Goal: Task Accomplishment & Management: Manage account settings

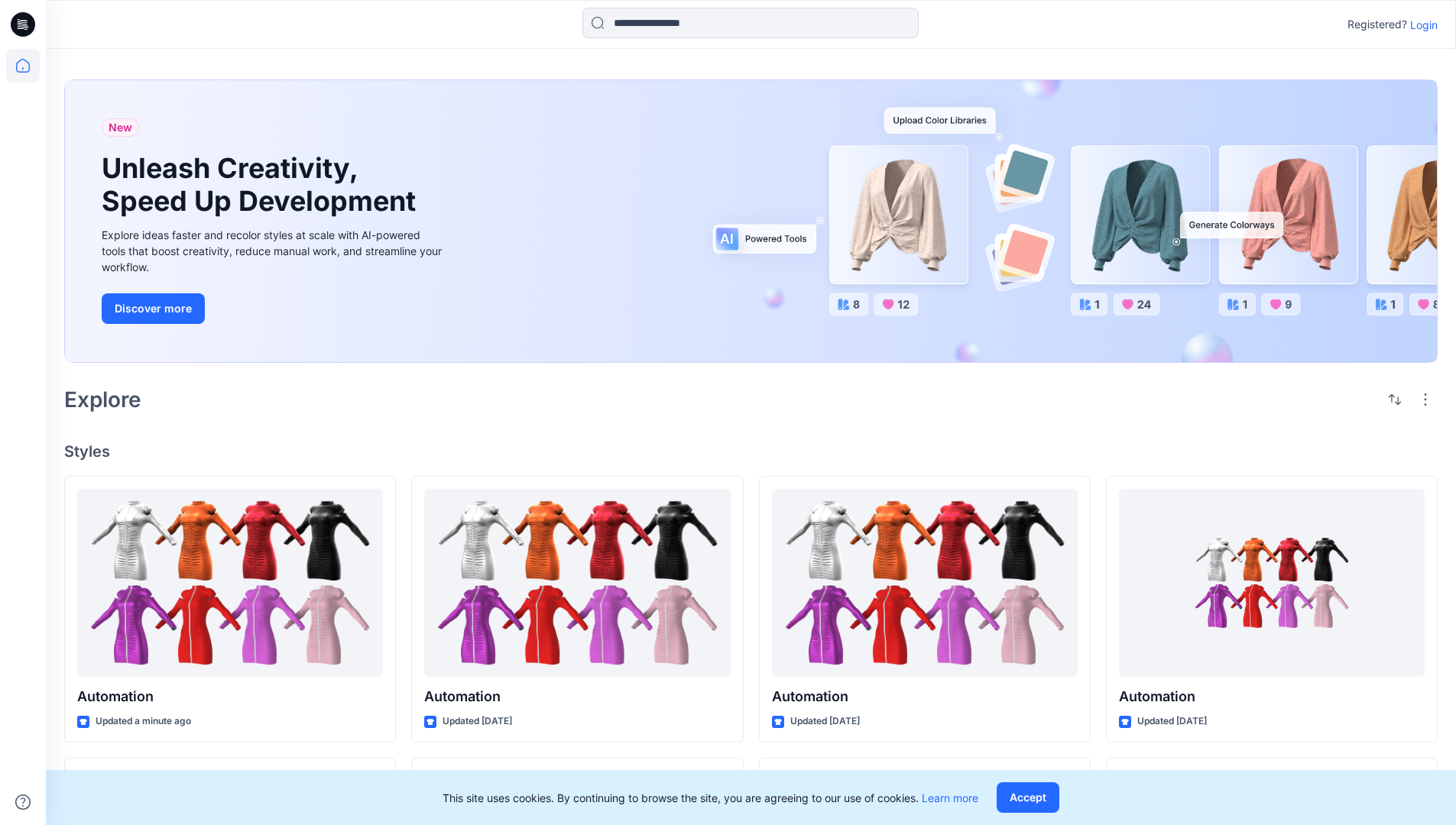
click at [1420, 24] on p "Login" at bounding box center [1423, 25] width 27 height 16
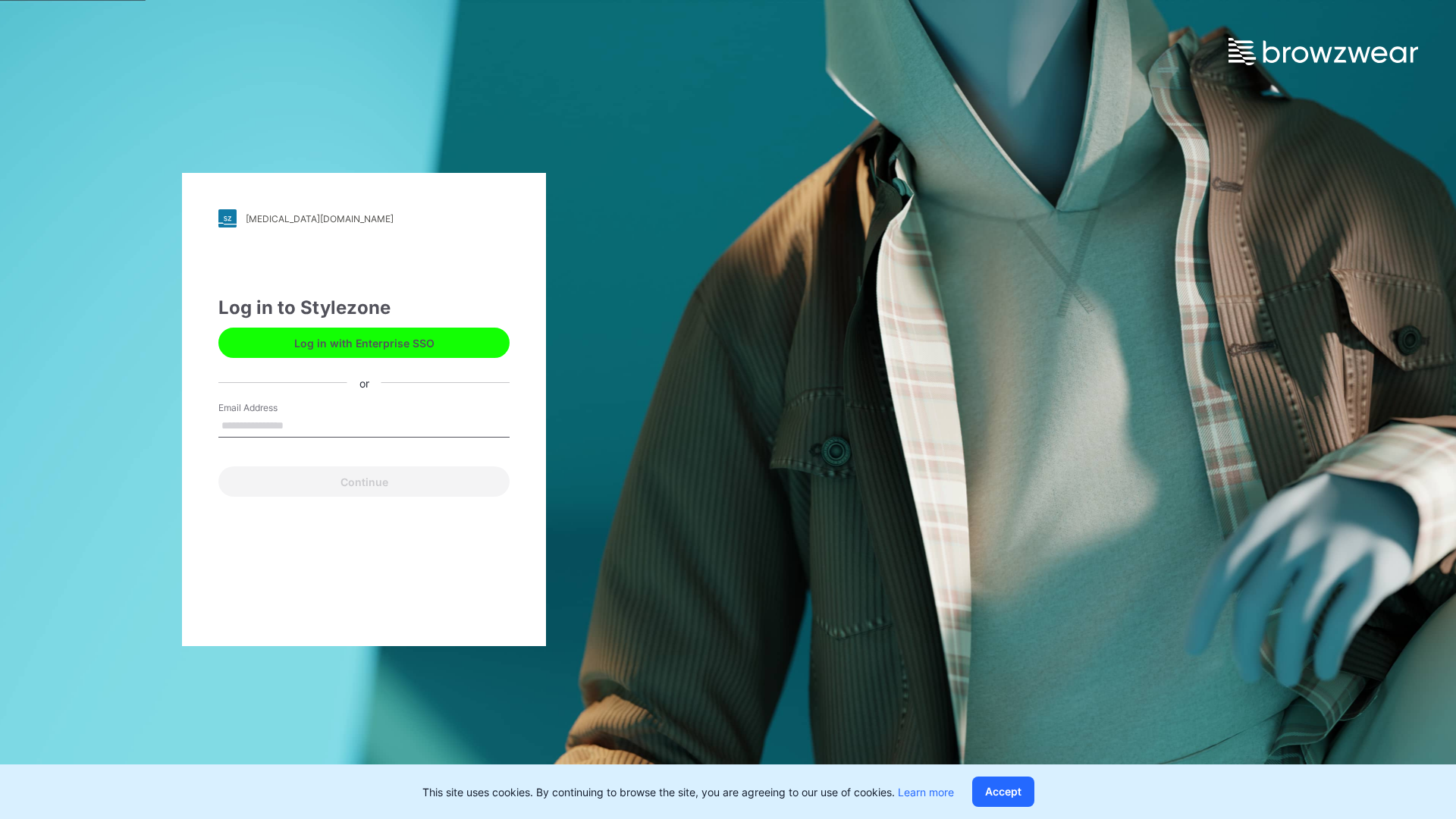
click at [299, 425] on input "Email Address" at bounding box center [363, 426] width 291 height 22
type input "**********"
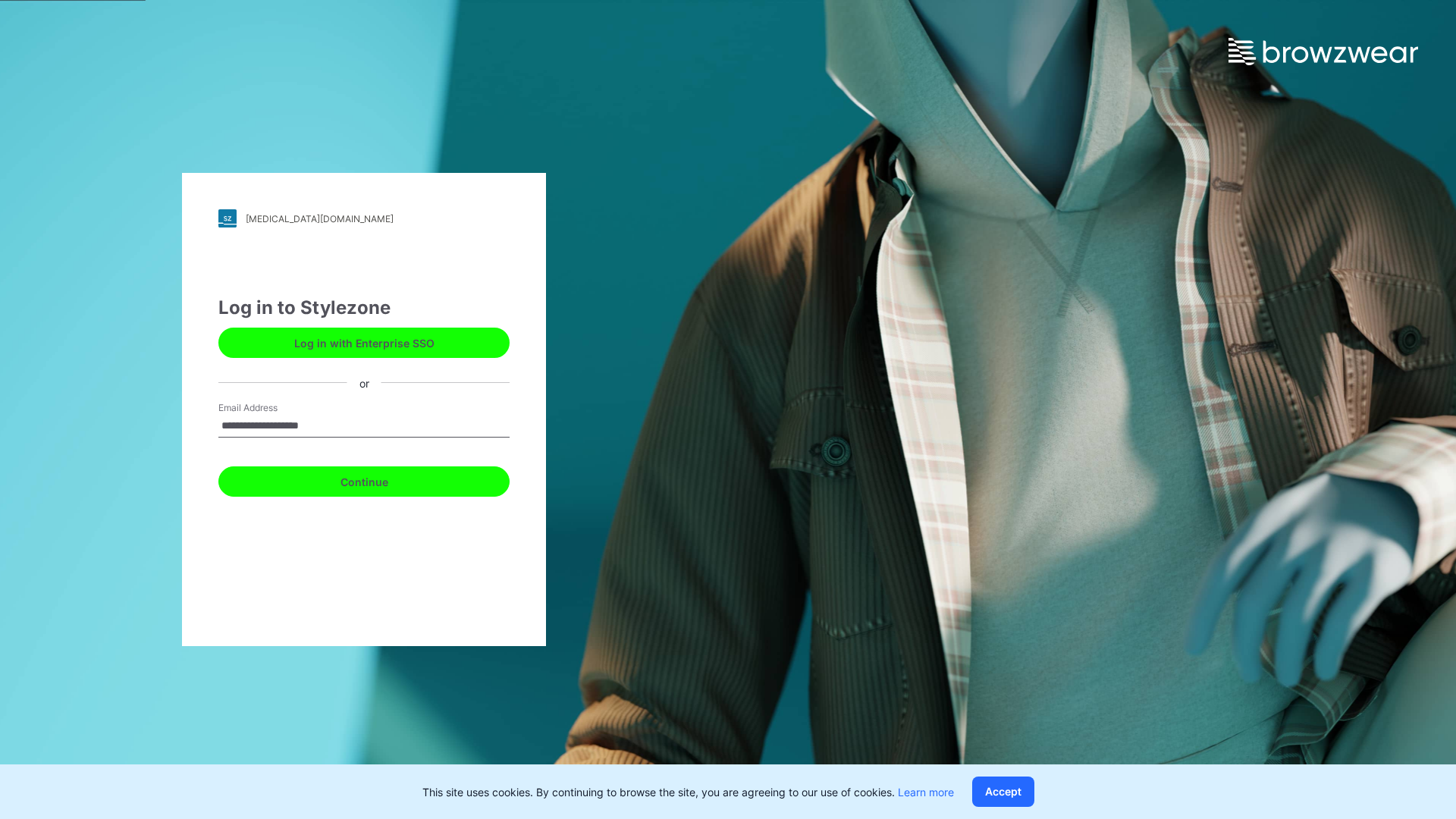
click at [380, 479] on button "Continue" at bounding box center [363, 481] width 291 height 30
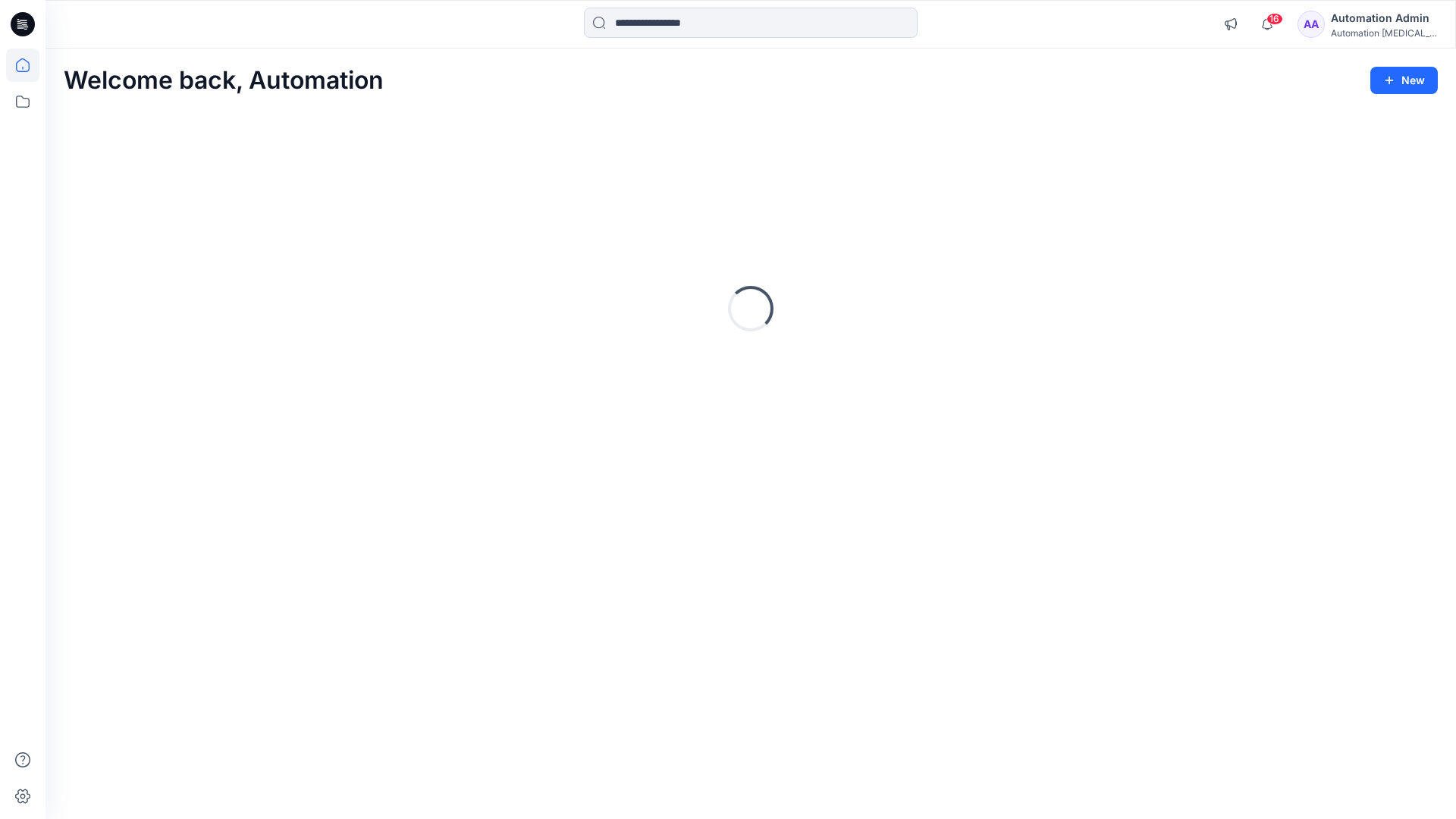
click at [29, 66] on icon at bounding box center [23, 66] width 14 height 14
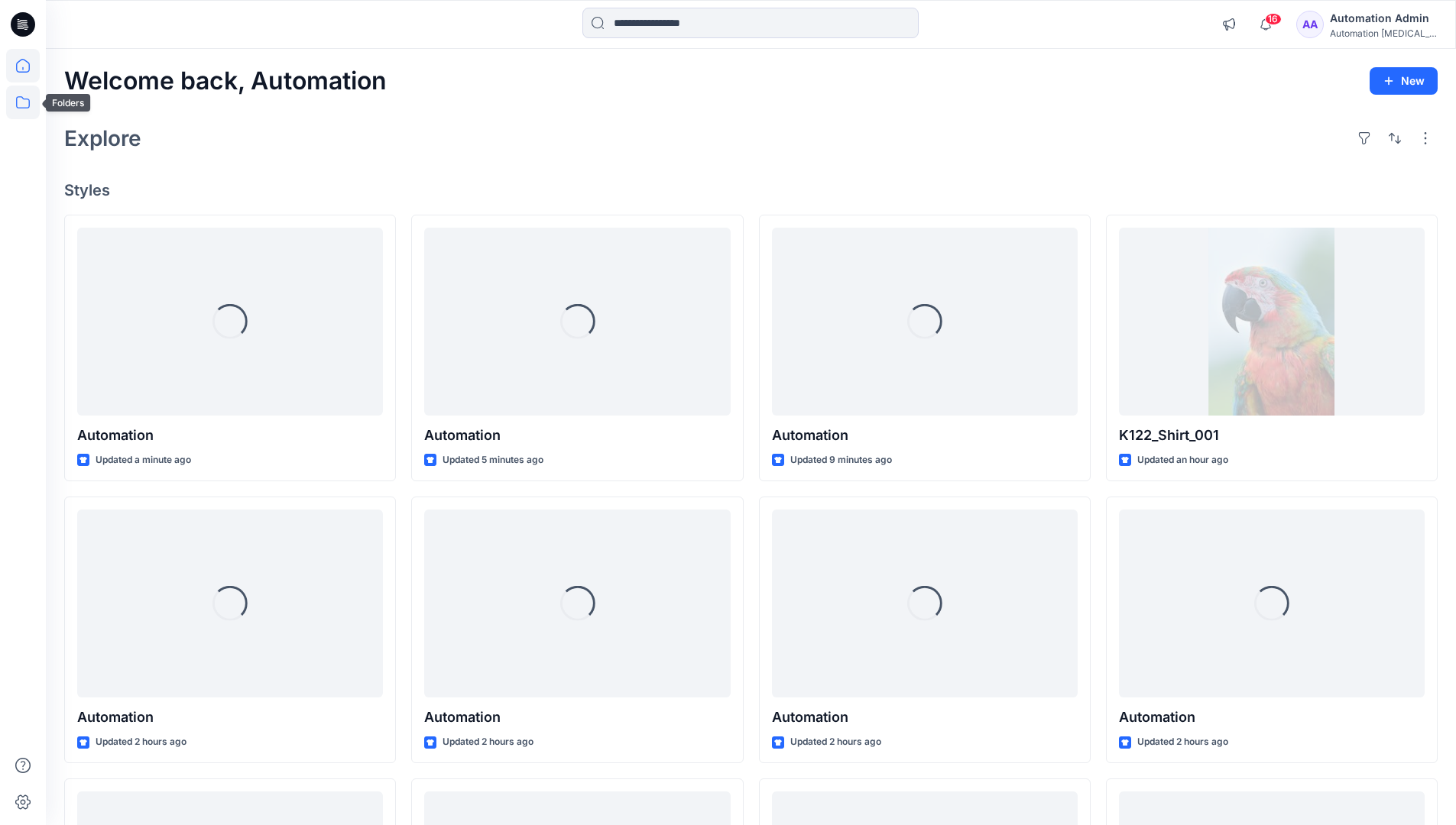
click at [23, 105] on icon at bounding box center [23, 102] width 33 height 33
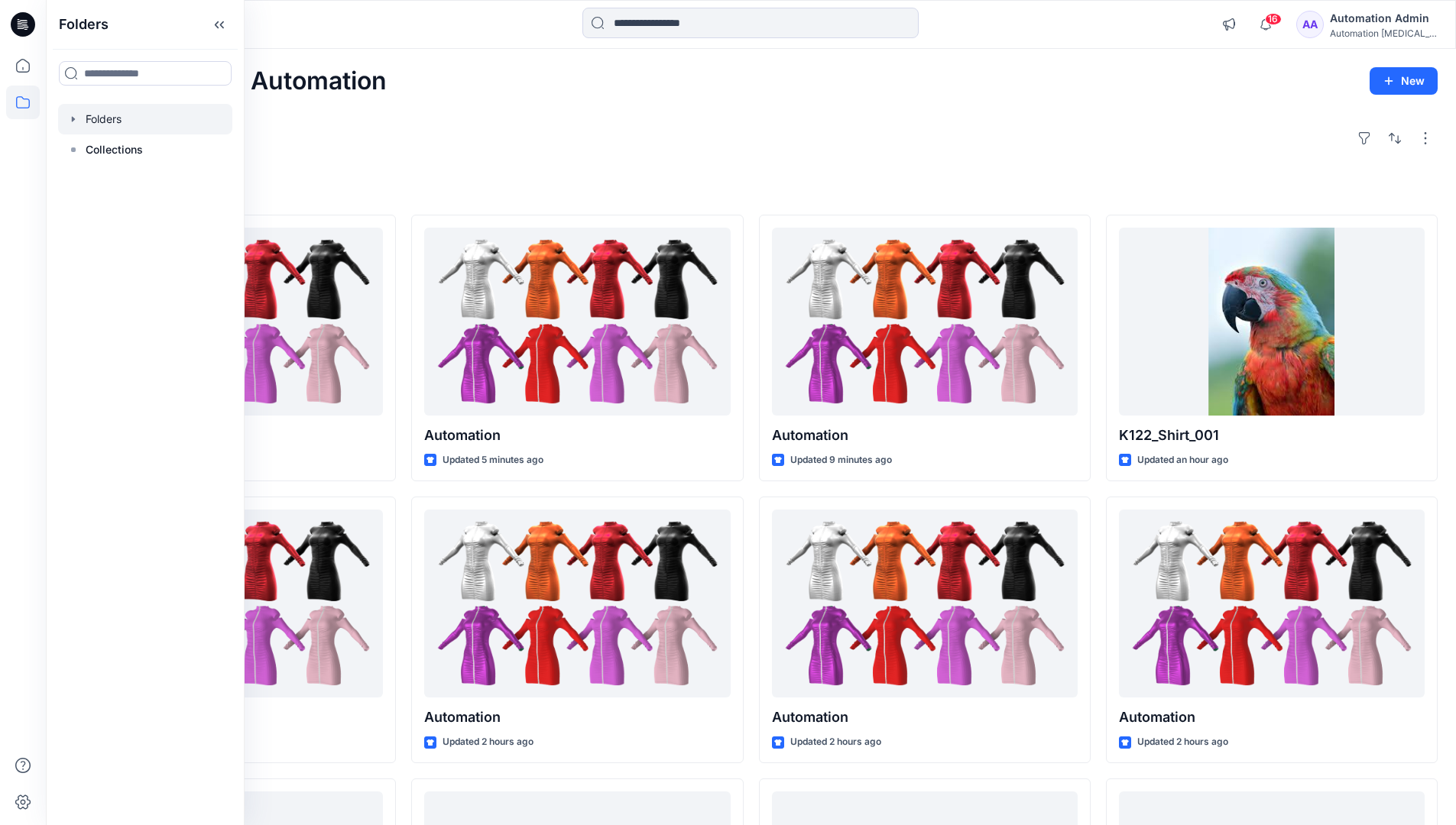
click at [86, 121] on div at bounding box center [145, 119] width 174 height 30
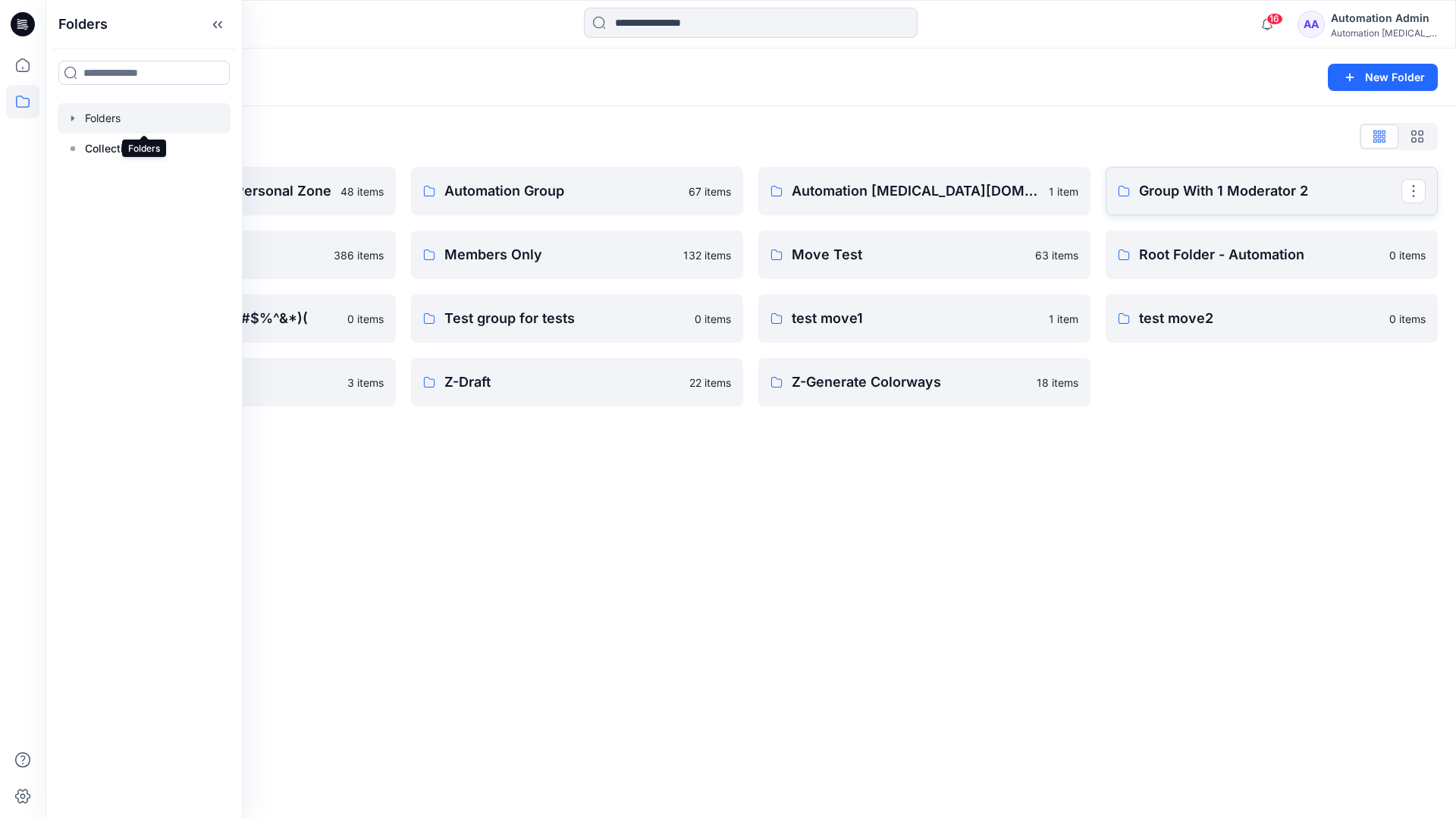
click at [1258, 198] on p "Group With 1 Moderator 2" at bounding box center [1270, 191] width 262 height 22
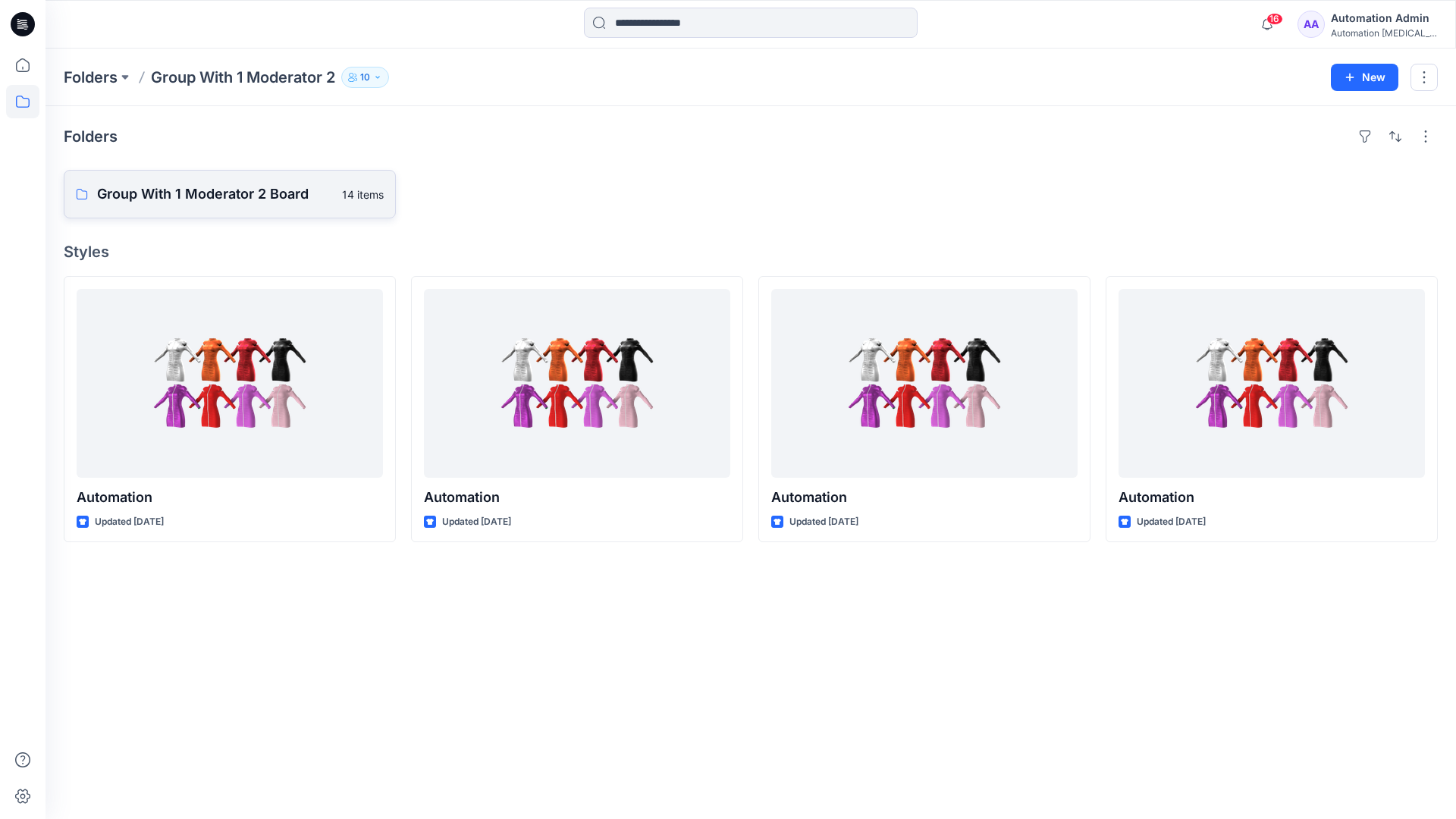
click at [215, 202] on p "Group With 1 Moderator 2 Board" at bounding box center [215, 195] width 236 height 22
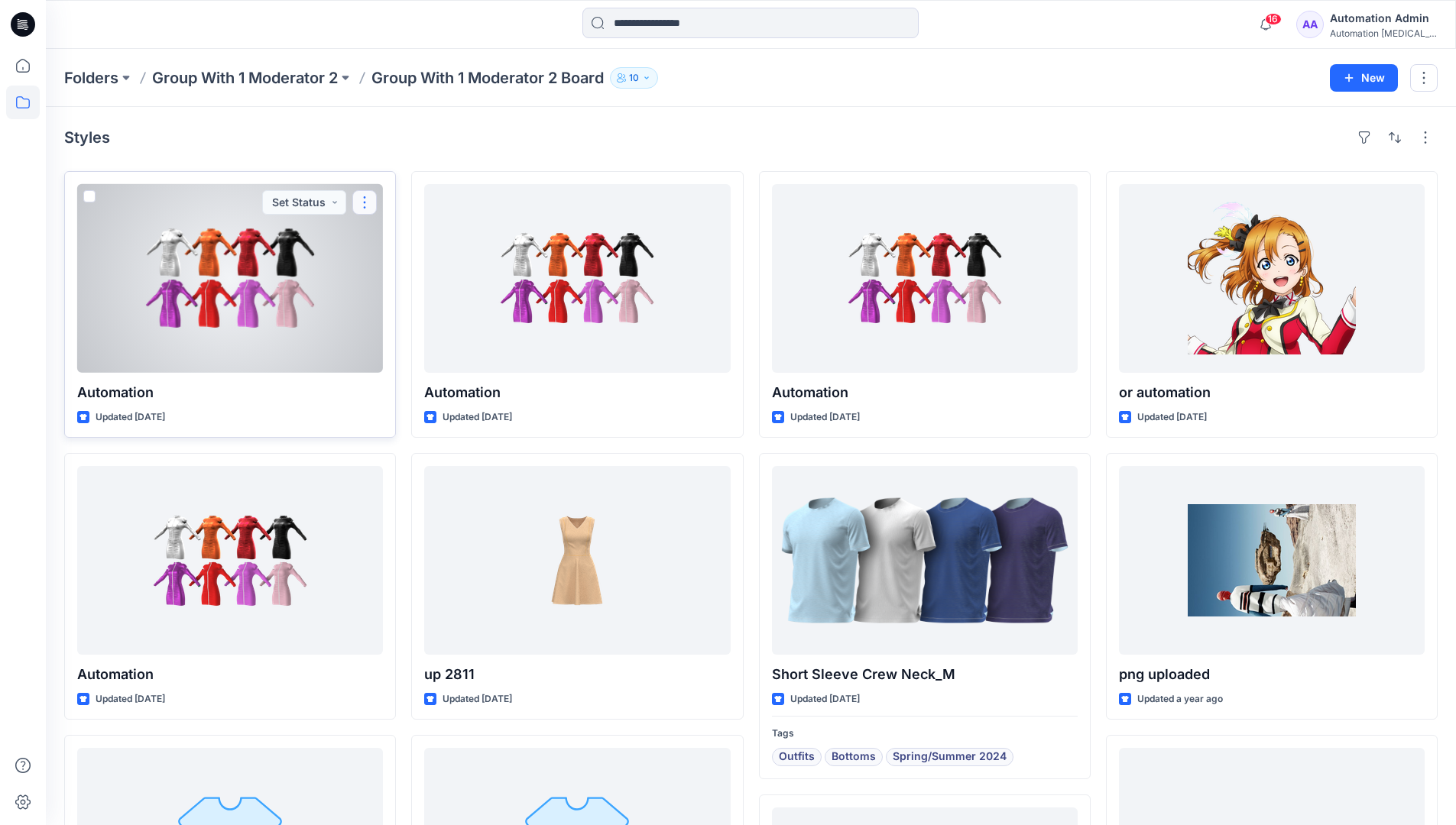
click at [366, 207] on button "button" at bounding box center [364, 202] width 24 height 24
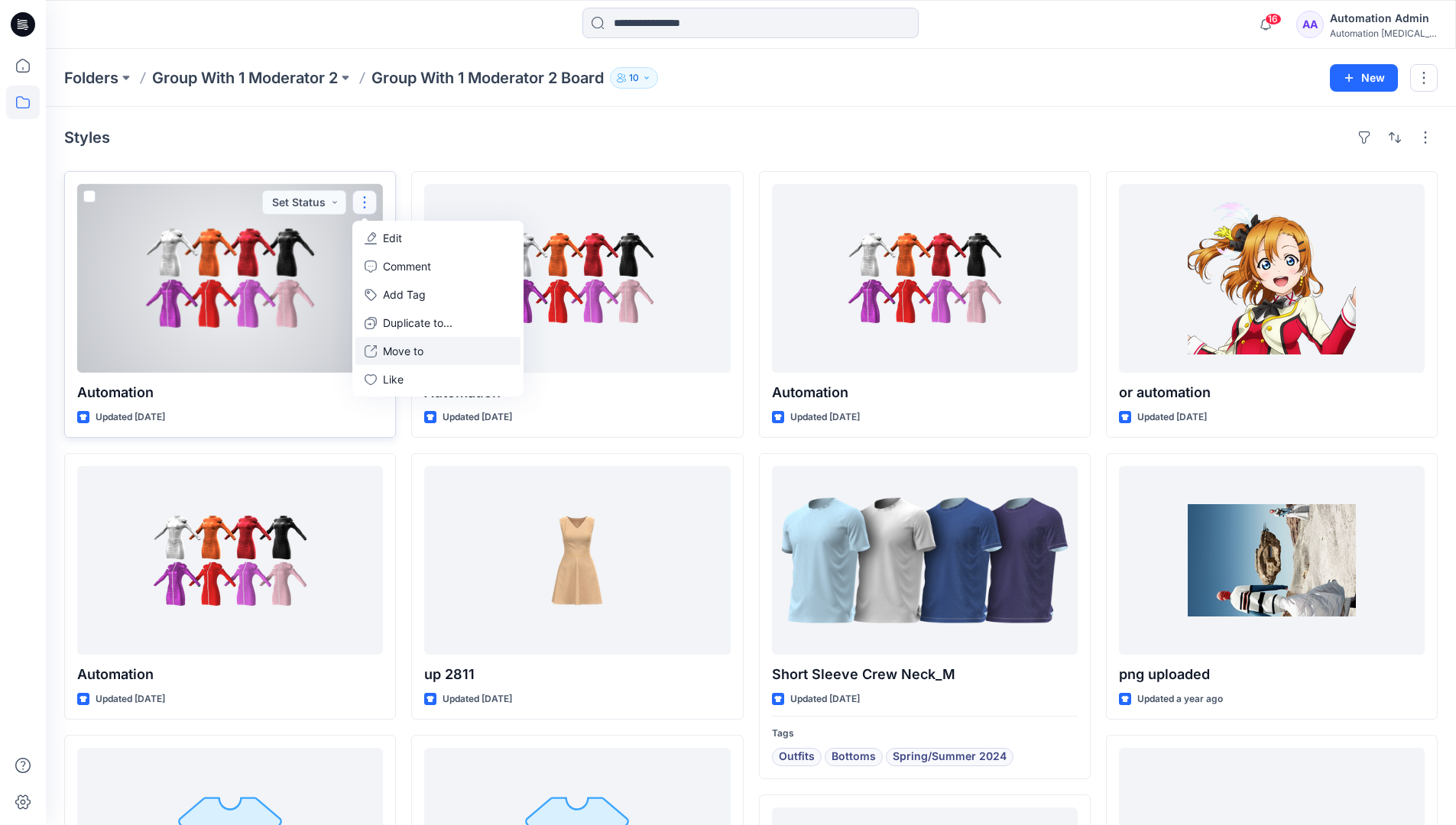
click at [396, 346] on p "Move to" at bounding box center [403, 351] width 40 height 16
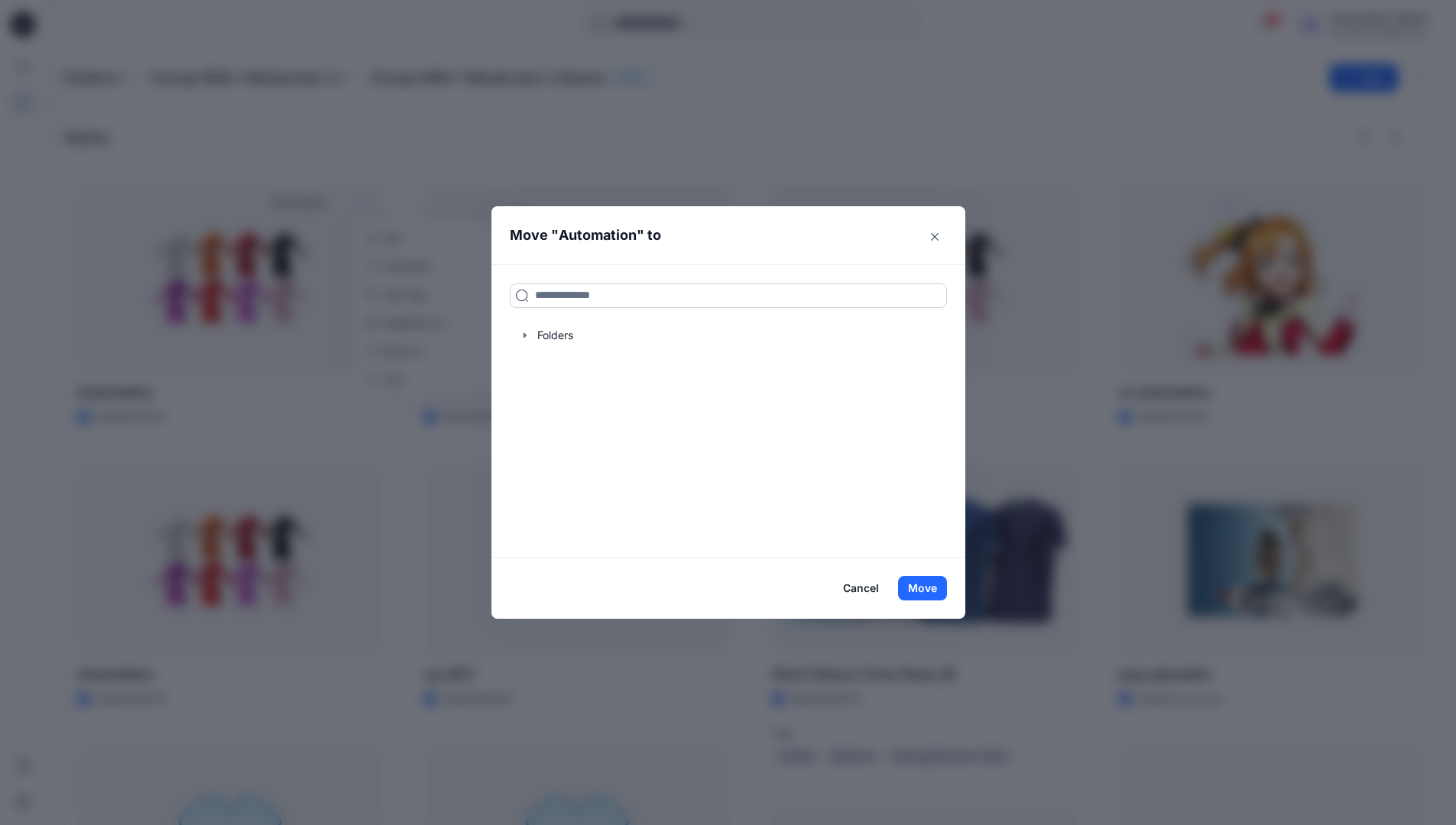
click at [554, 297] on input at bounding box center [728, 295] width 437 height 24
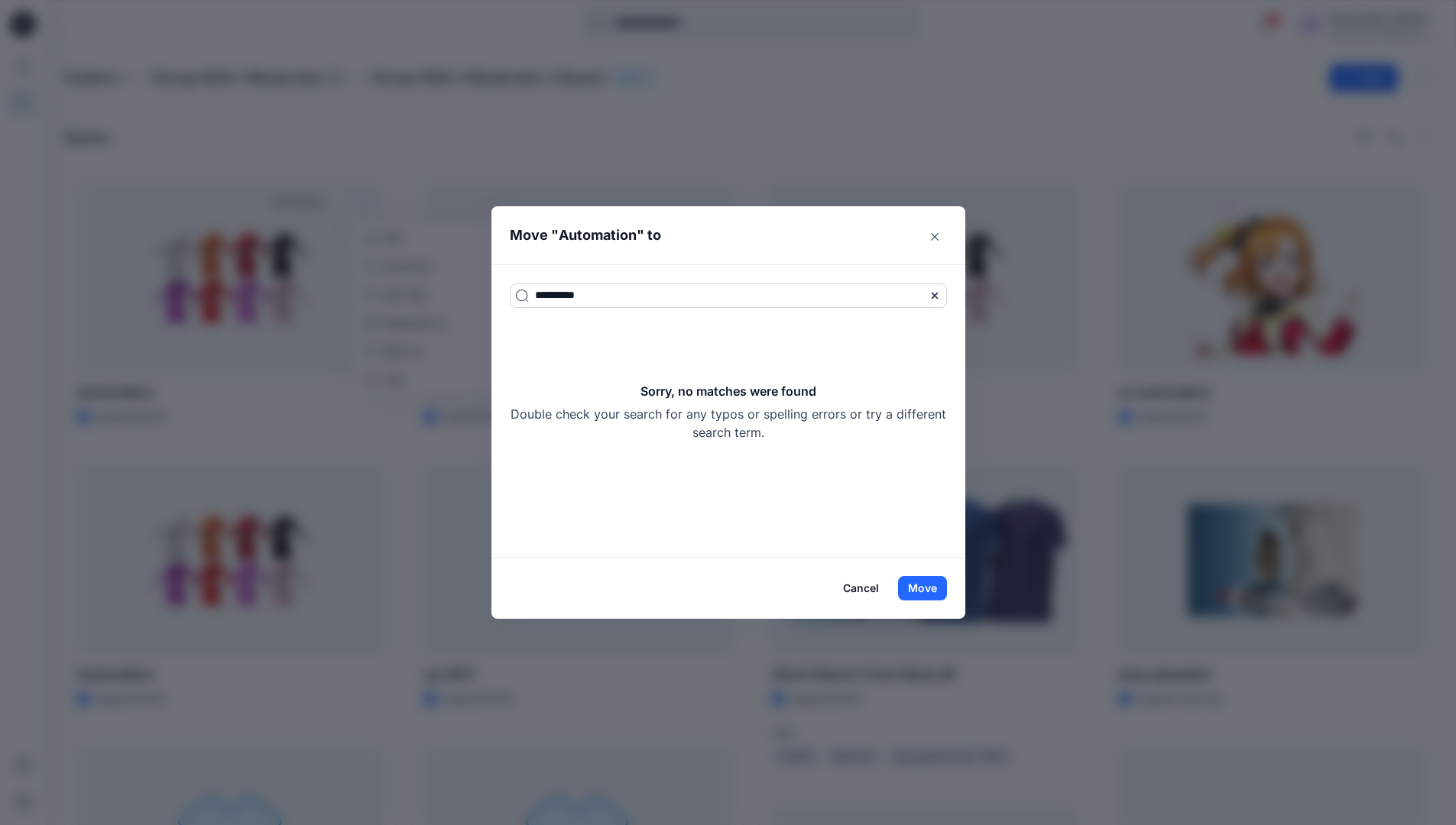
type input "**********"
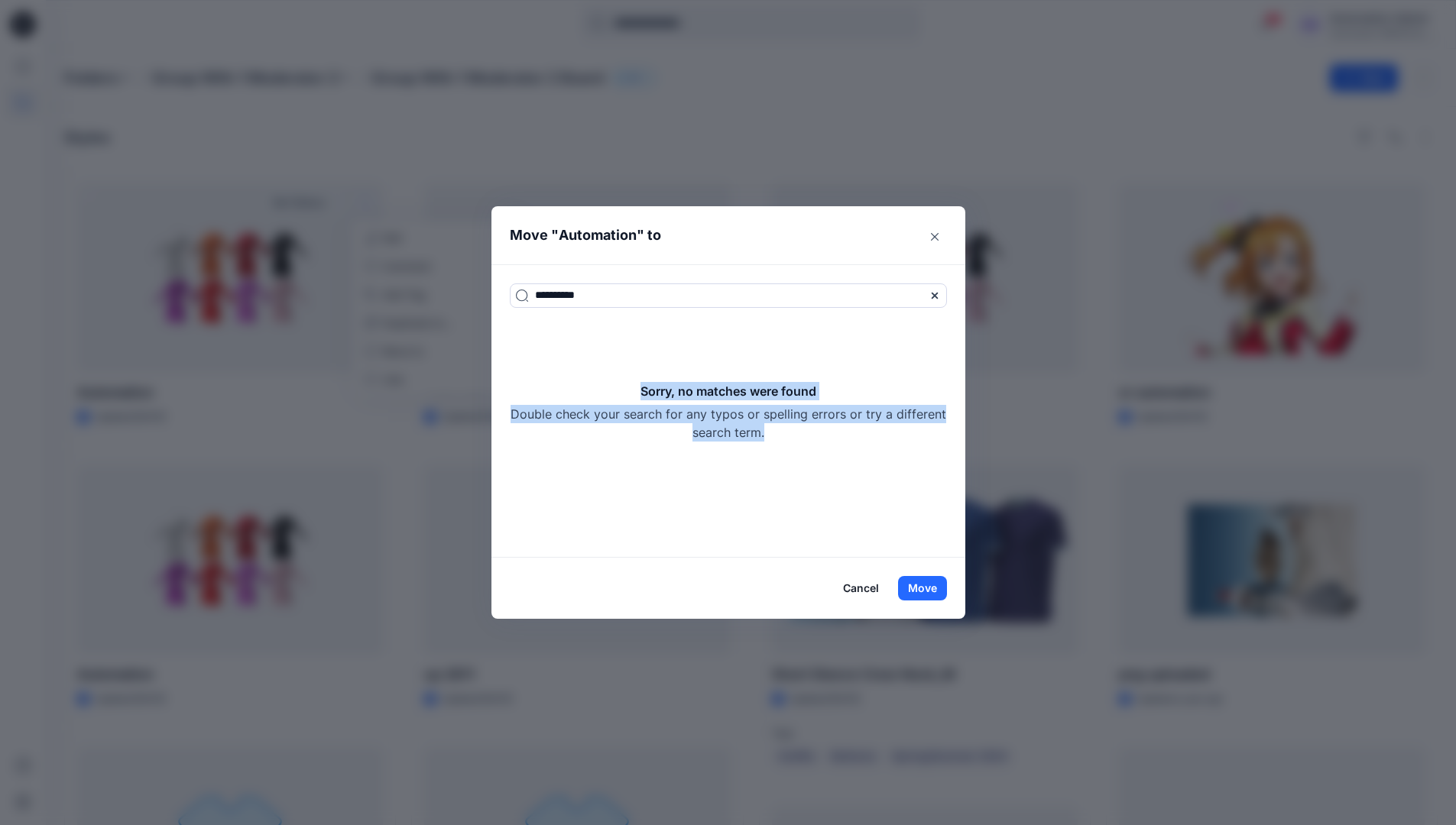
drag, startPoint x: 554, startPoint y: 297, endPoint x: 843, endPoint y: 437, distance: 321.1
click at [843, 437] on div "Sorry, no matches were found Double check your search for any typos or spelling…" at bounding box center [728, 411] width 437 height 60
click at [932, 591] on button "Move" at bounding box center [922, 588] width 49 height 24
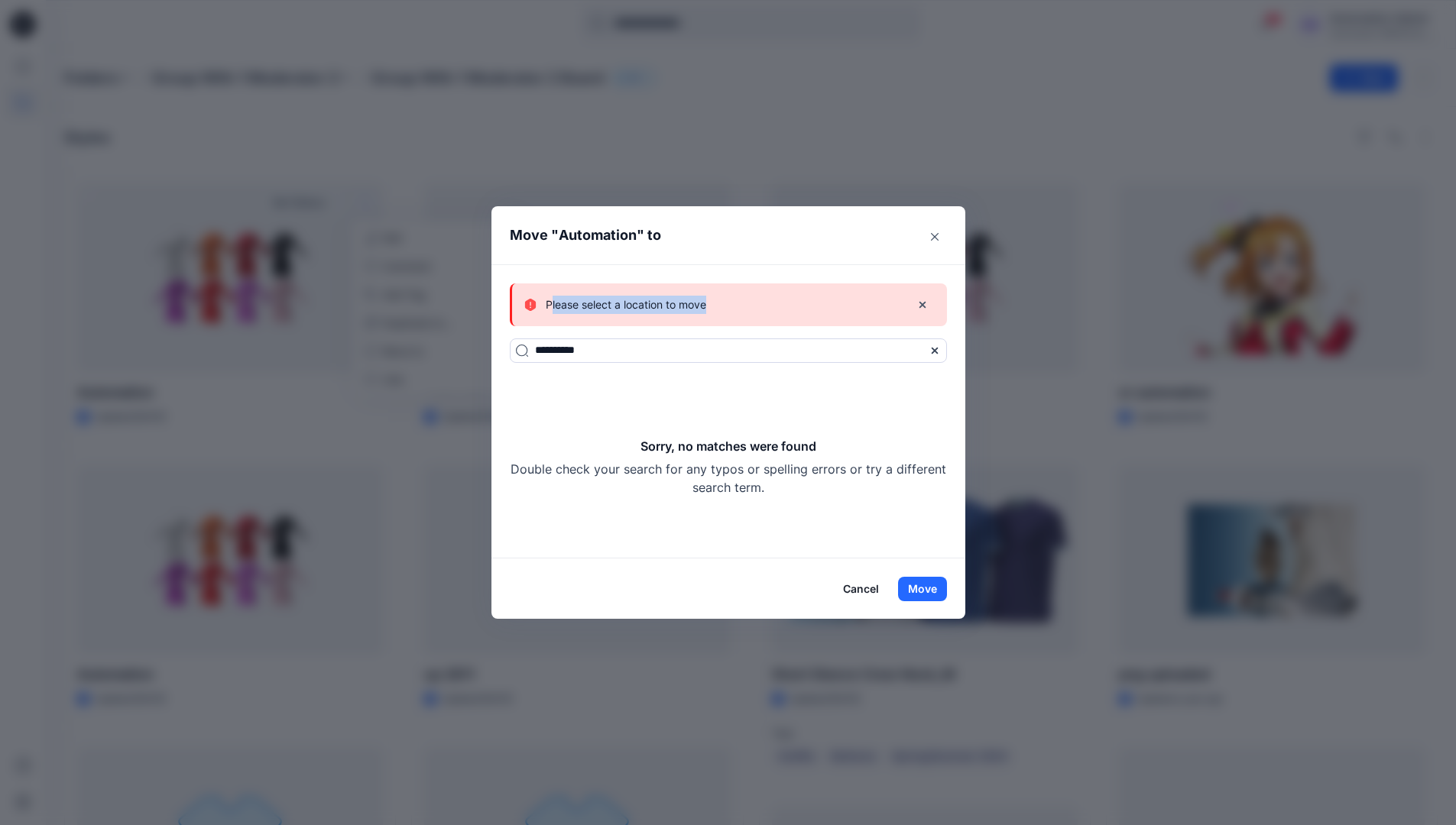
drag, startPoint x: 932, startPoint y: 591, endPoint x: 713, endPoint y: 306, distance: 359.4
click at [706, 306] on p "Please select a location to move" at bounding box center [626, 305] width 160 height 19
click at [870, 582] on button "Cancel" at bounding box center [861, 589] width 56 height 24
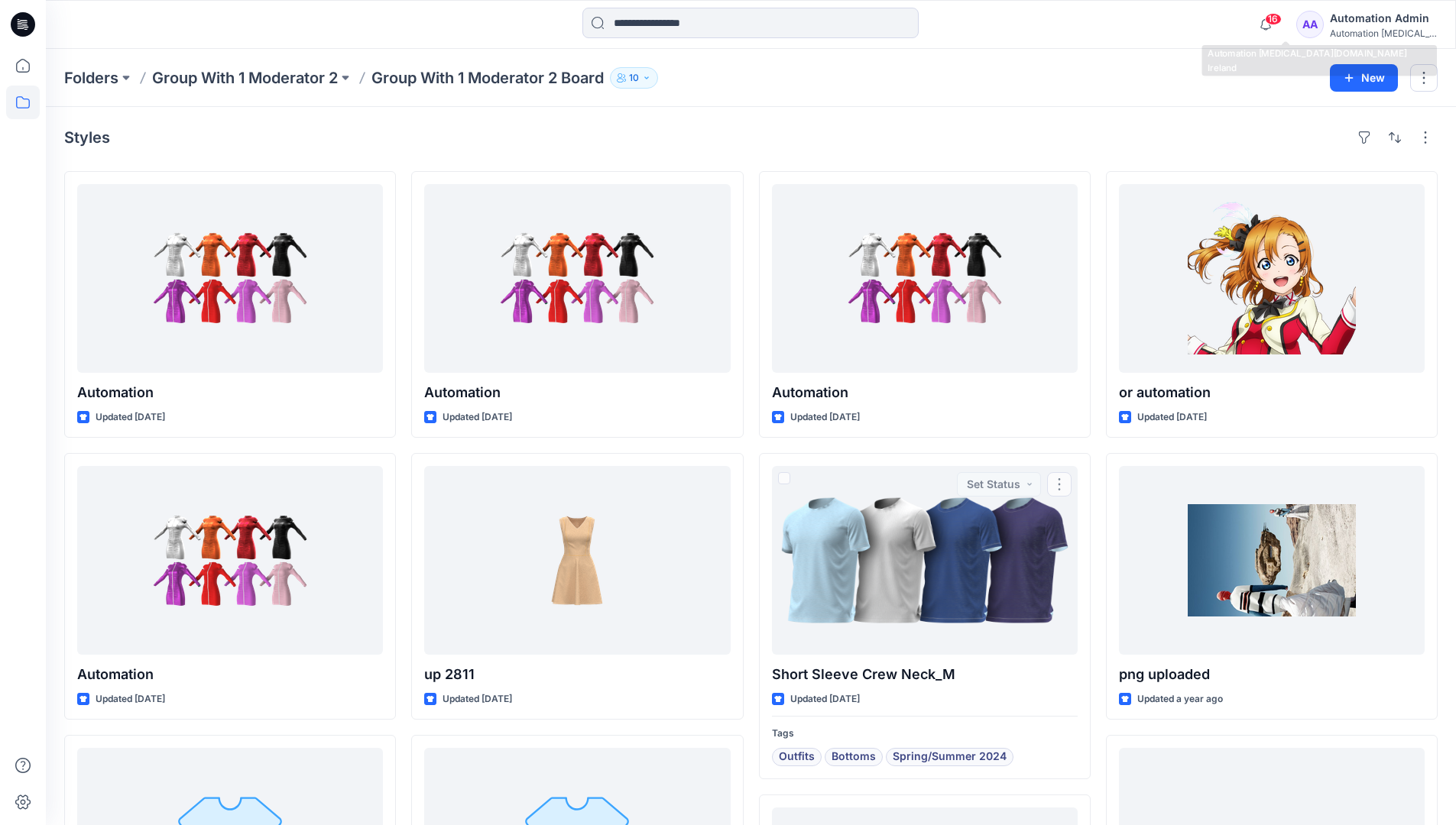
click at [1367, 33] on div "Automation [MEDICAL_DATA]..." at bounding box center [1384, 33] width 107 height 12
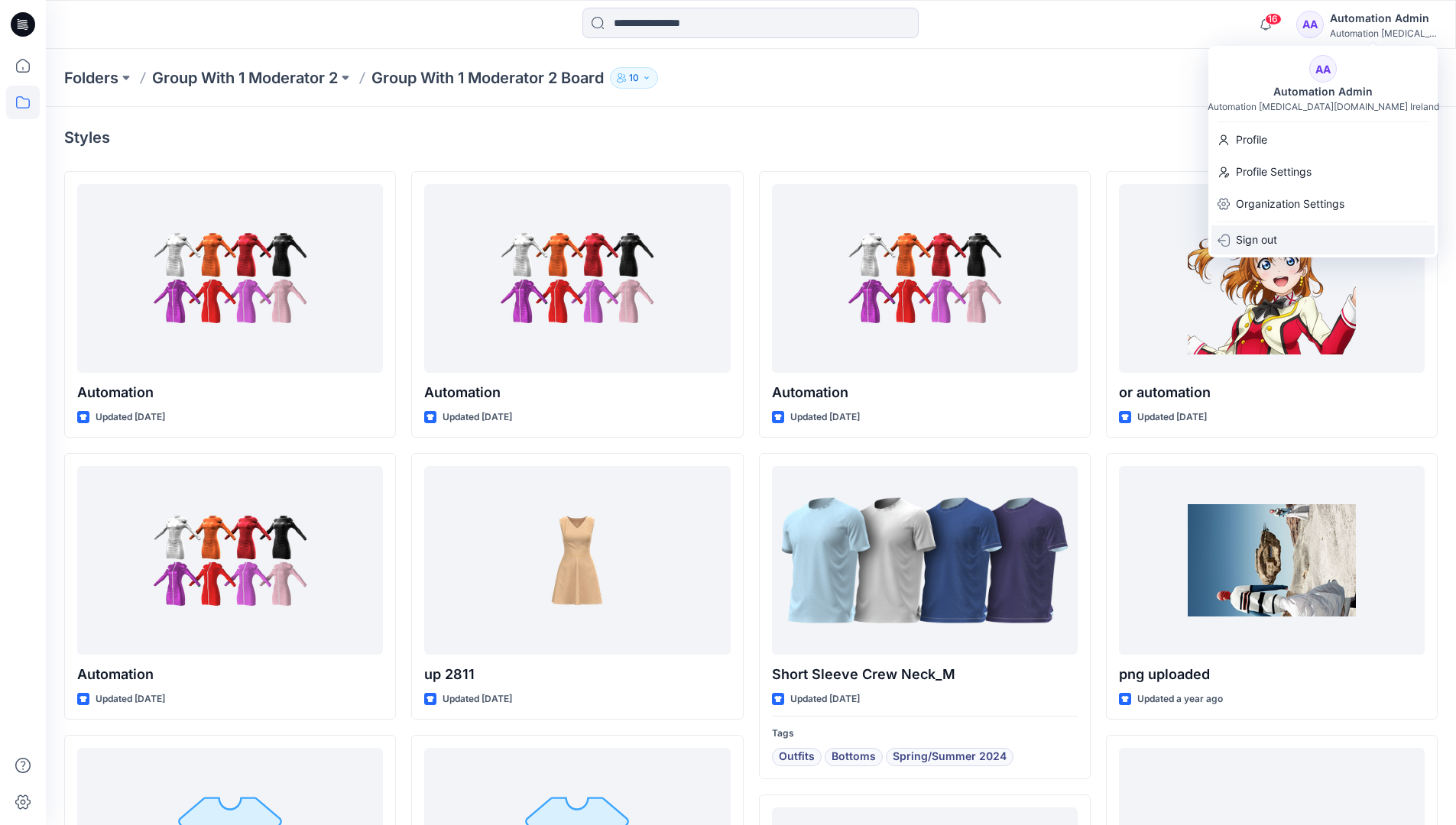
click at [1301, 236] on div "Sign out" at bounding box center [1323, 239] width 223 height 29
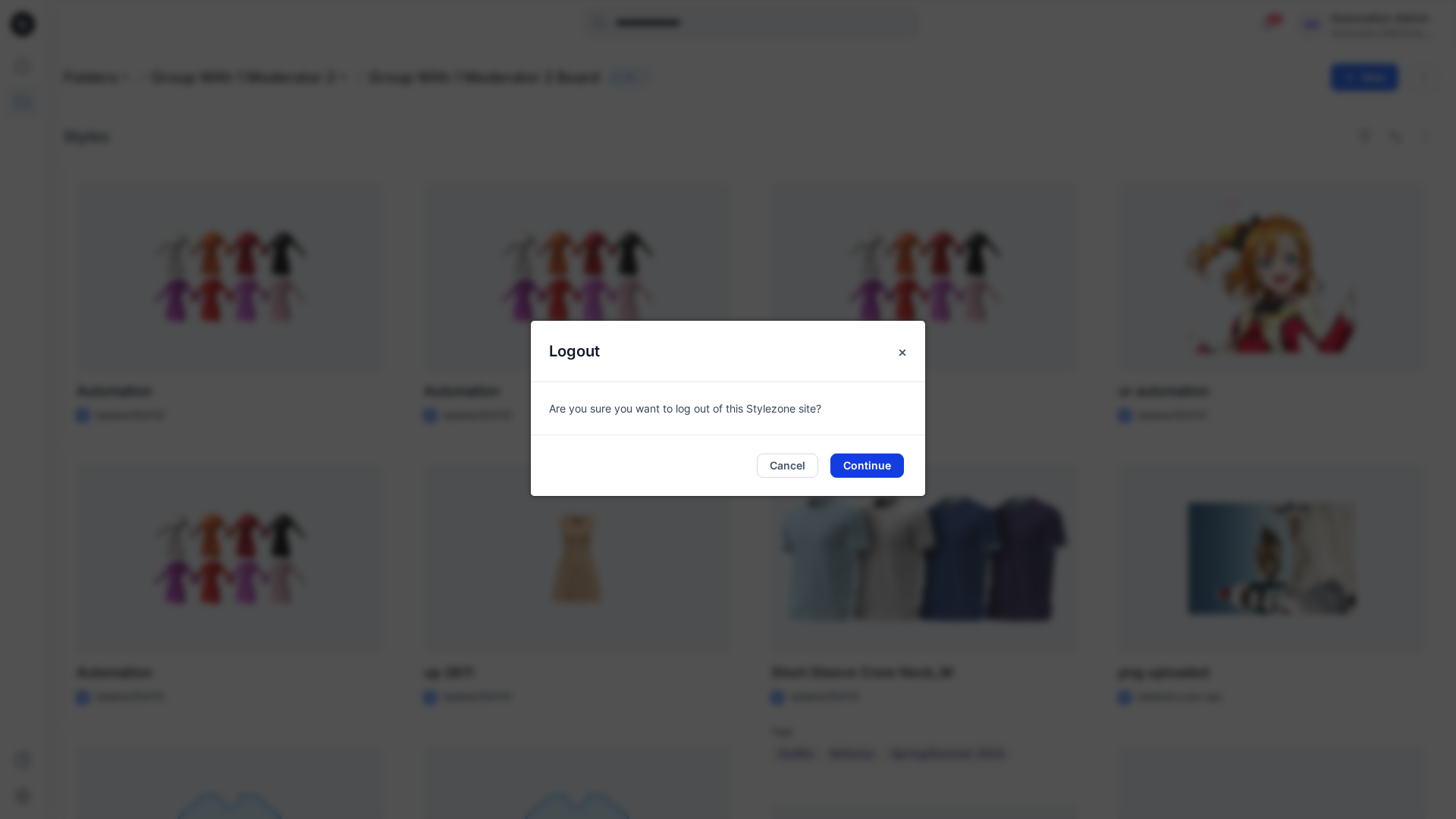
click at [890, 459] on button "Continue" at bounding box center [867, 465] width 73 height 24
